Goal: Complete application form

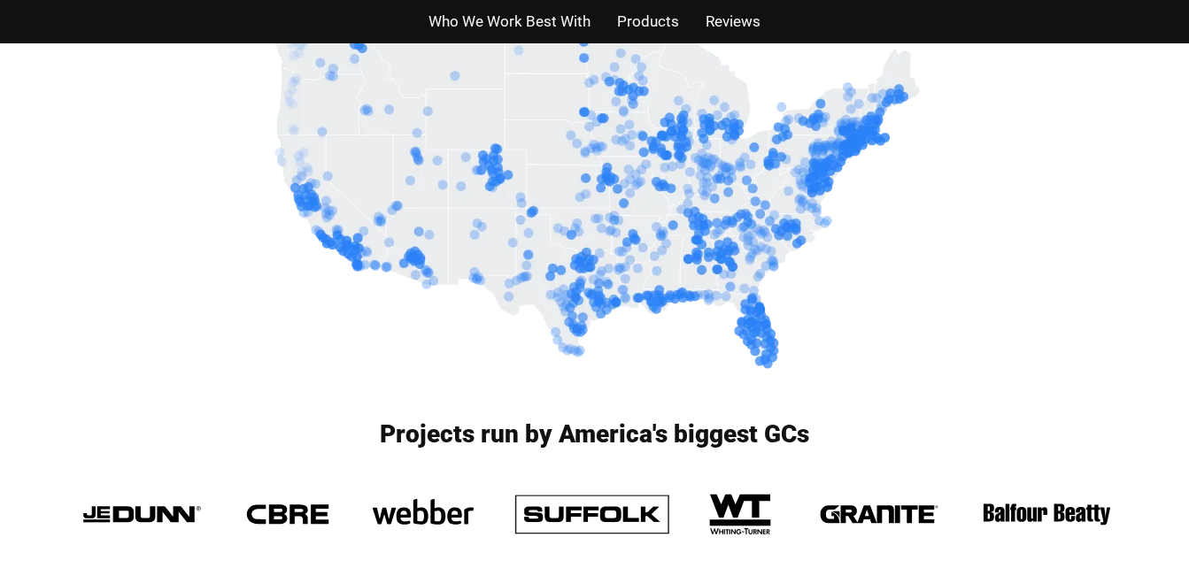
scroll to position [1012, 0]
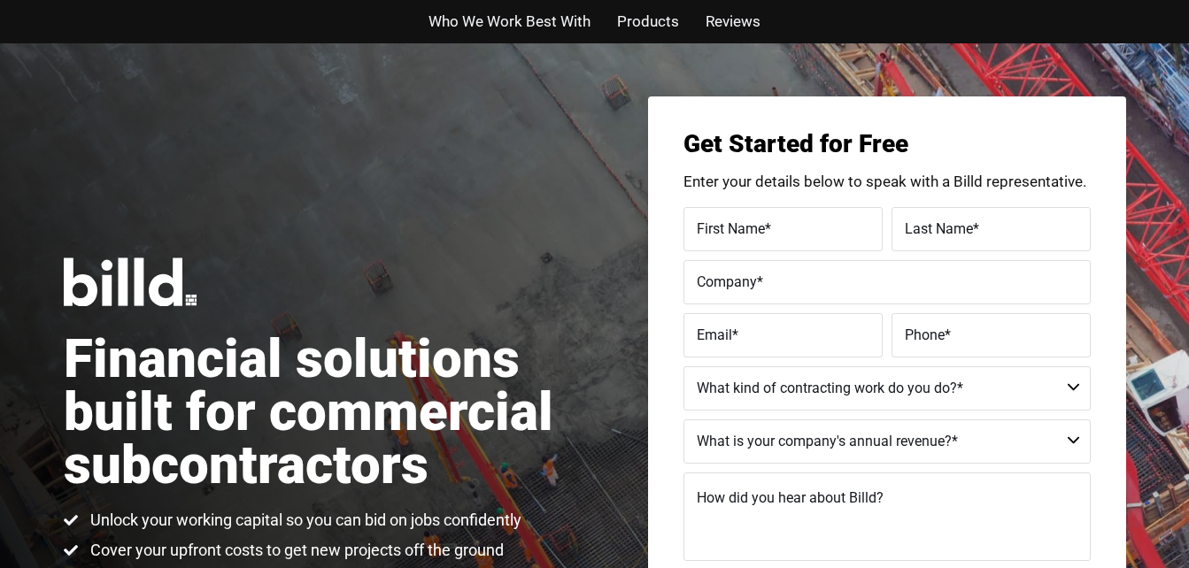
scroll to position [1012, 0]
